Goal: Information Seeking & Learning: Learn about a topic

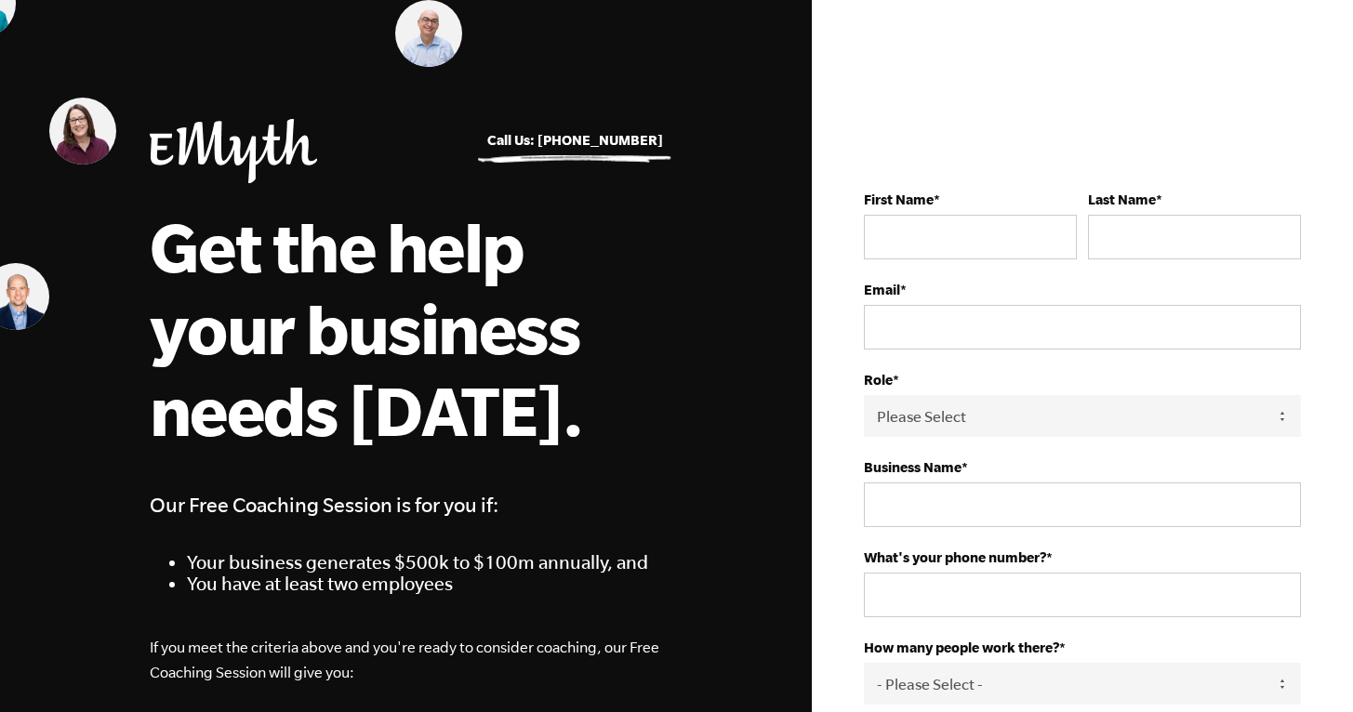
click at [258, 166] on img at bounding box center [233, 151] width 167 height 64
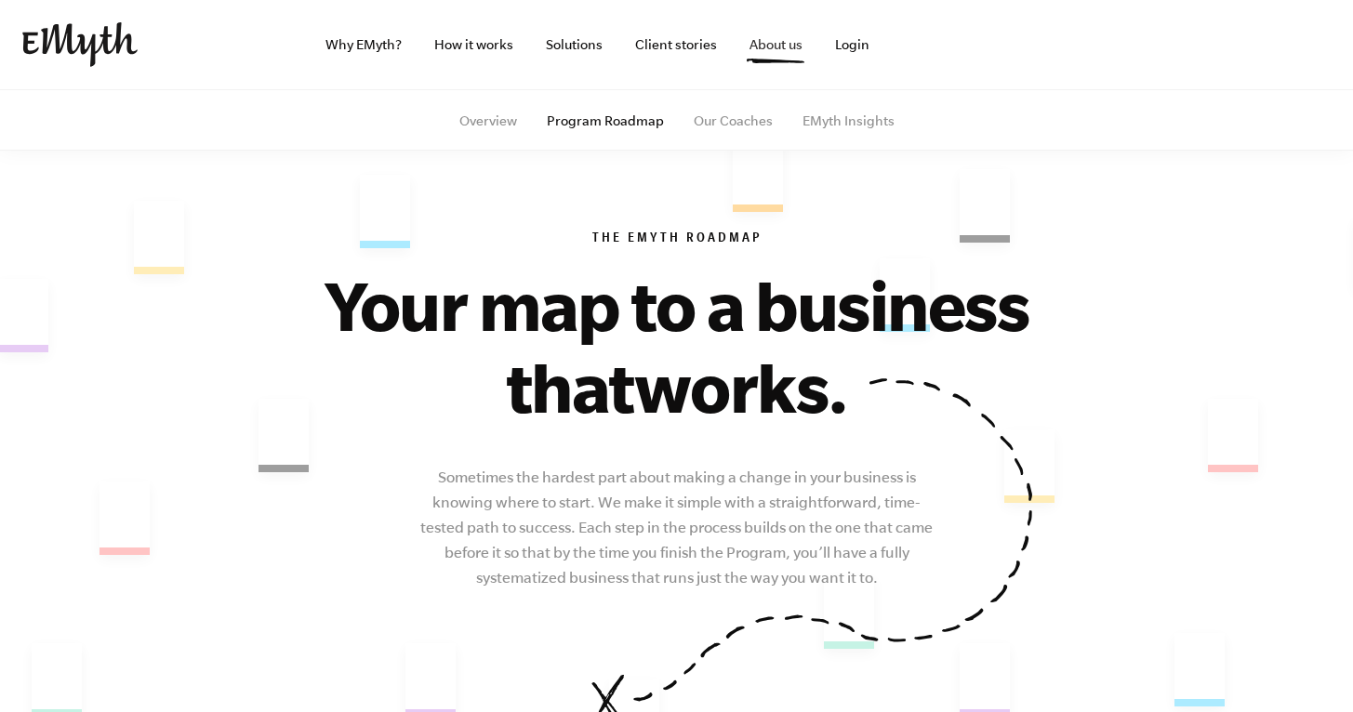
click at [799, 45] on link "About us" at bounding box center [776, 44] width 83 height 89
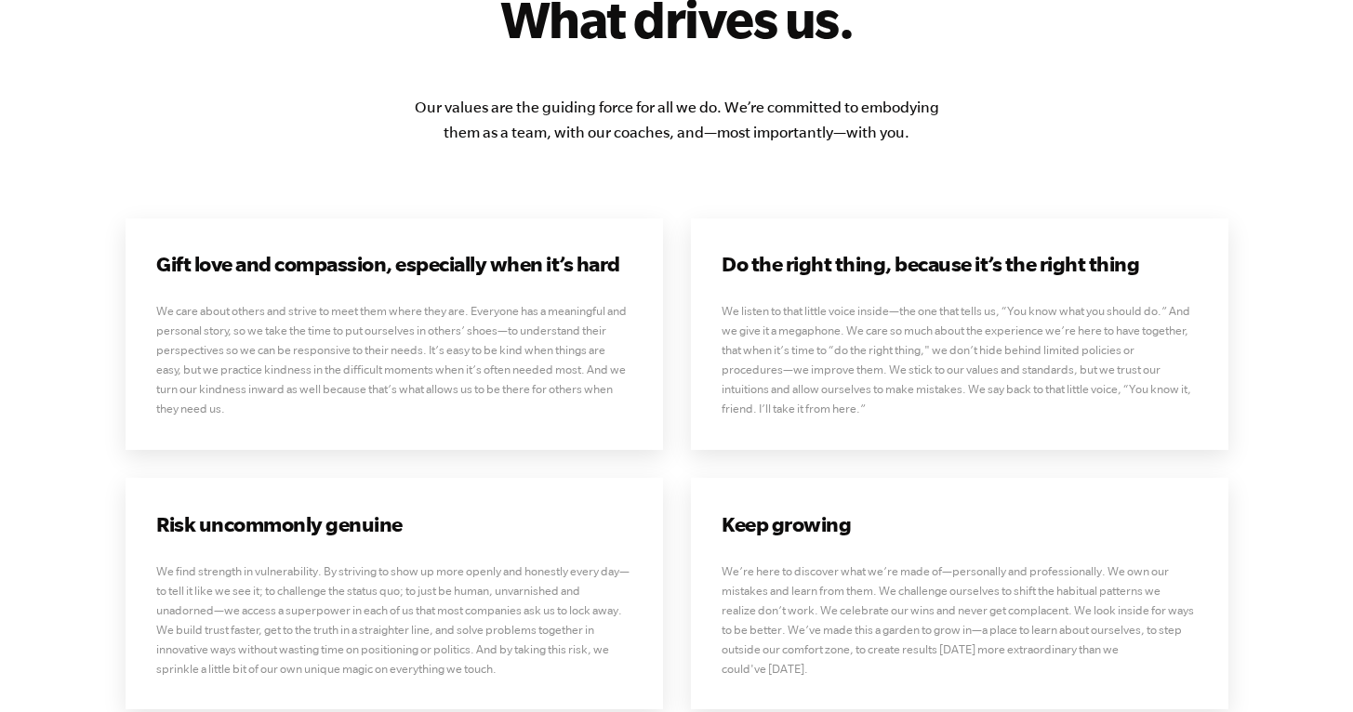
scroll to position [5109, 0]
